Goal: Check status: Check status

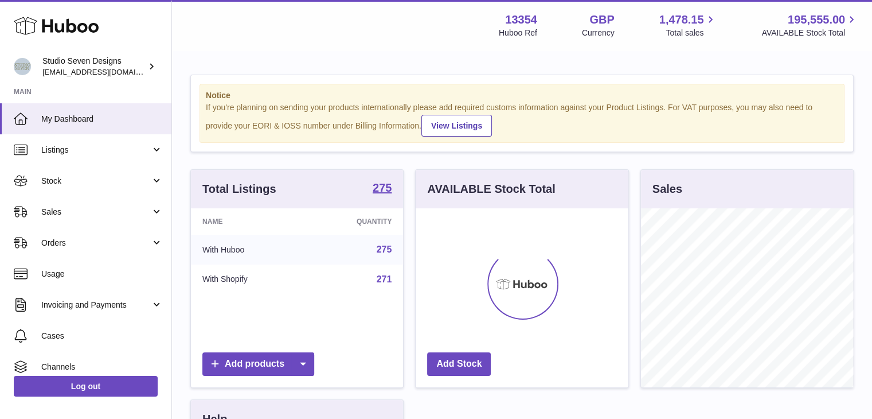
scroll to position [179, 213]
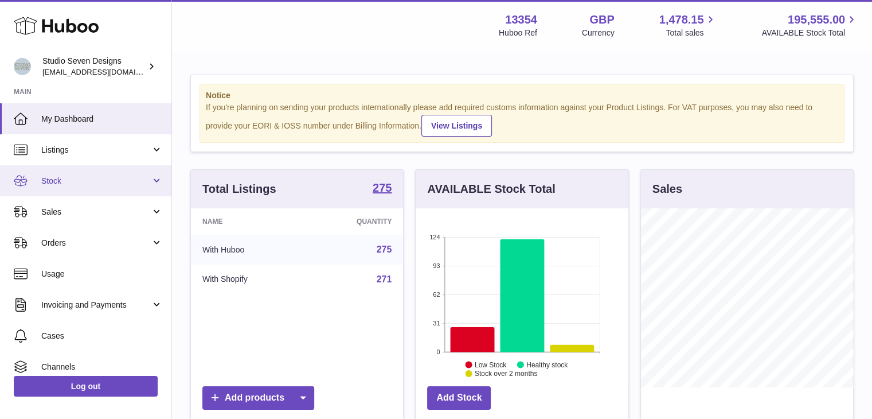
click at [87, 175] on span "Stock" at bounding box center [96, 180] width 110 height 11
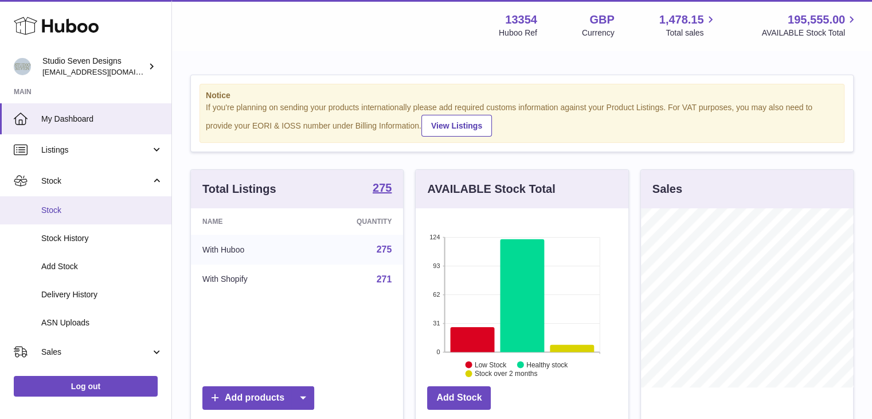
click at [77, 211] on span "Stock" at bounding box center [102, 210] width 122 height 11
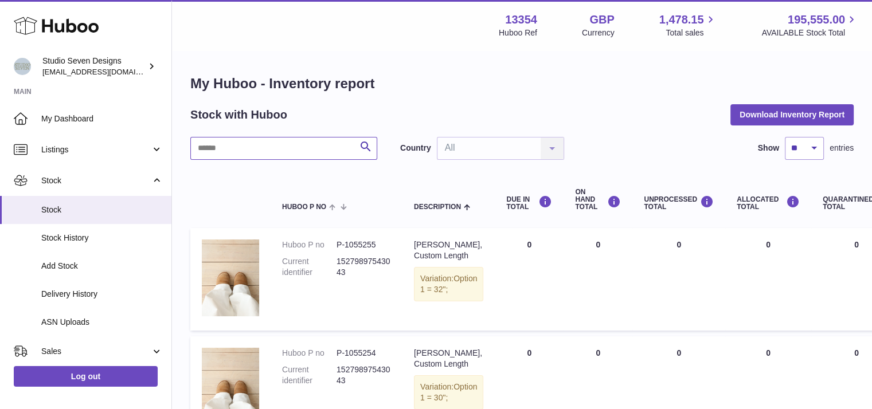
click at [267, 152] on input "text" at bounding box center [283, 148] width 187 height 23
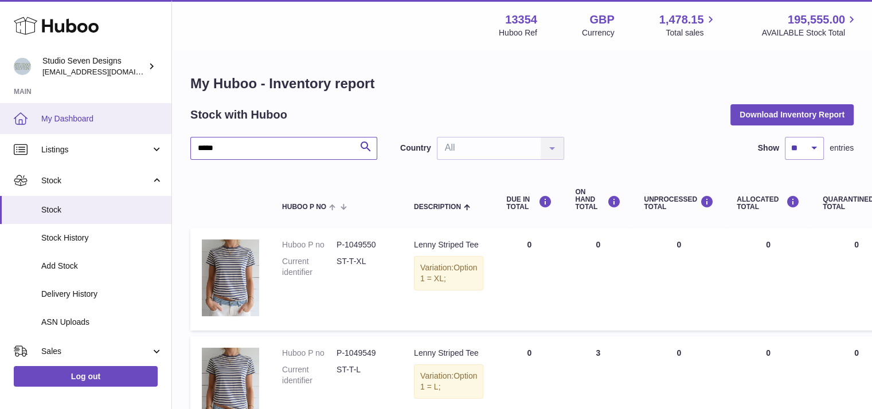
type input "*****"
click at [94, 110] on link "My Dashboard" at bounding box center [85, 118] width 171 height 31
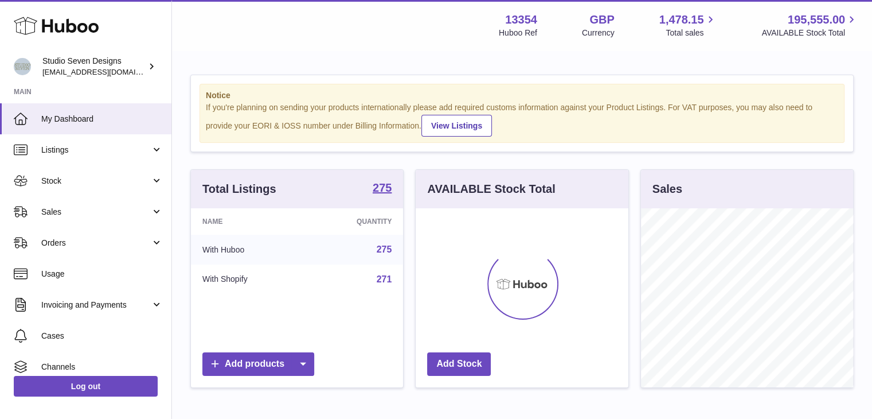
scroll to position [179, 213]
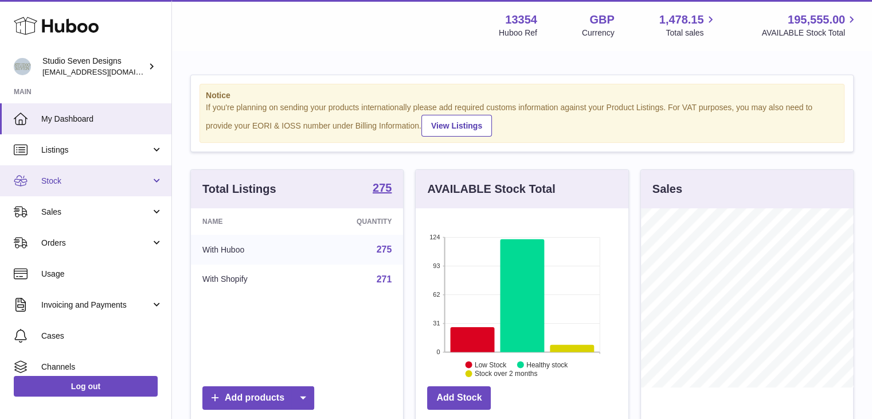
click at [162, 175] on link "Stock" at bounding box center [85, 180] width 171 height 31
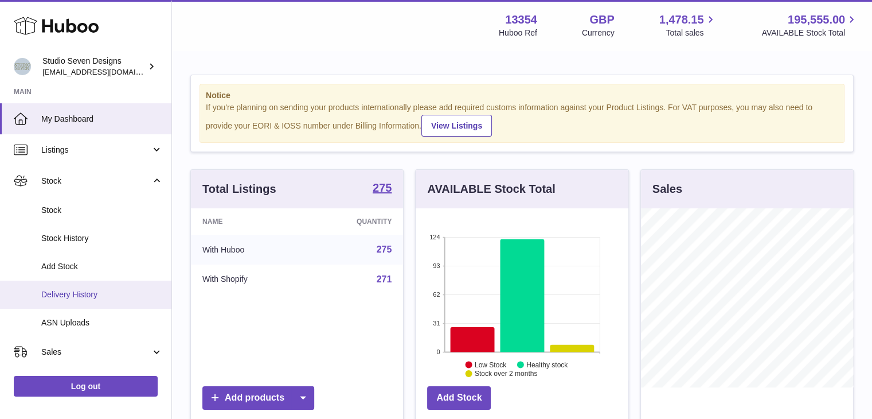
click at [94, 294] on span "Delivery History" at bounding box center [102, 294] width 122 height 11
